Goal: Ask a question: Seek information or help from site administrators or community

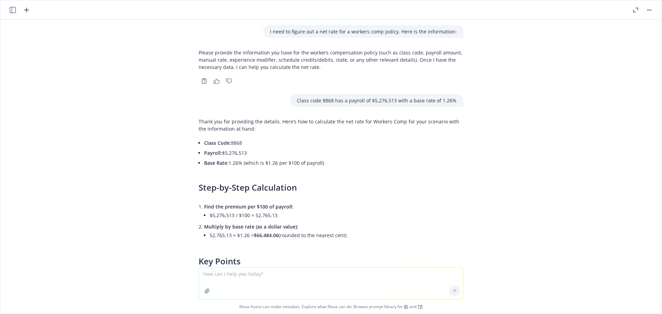
scroll to position [1596, 0]
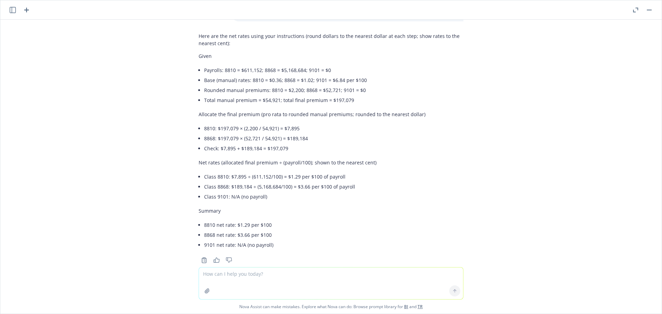
click at [285, 271] on textarea at bounding box center [331, 283] width 264 height 32
type textarea "What could "PFL insurance" be?"
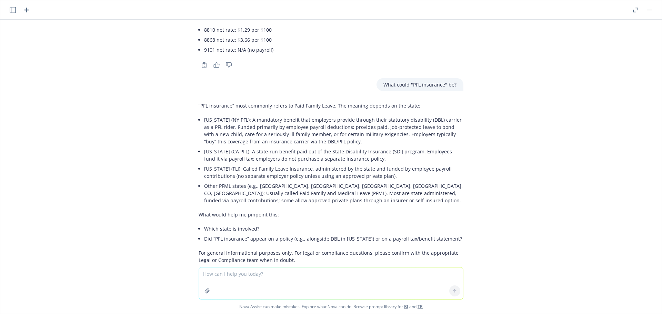
scroll to position [1804, 0]
